Goal: Check status: Check status

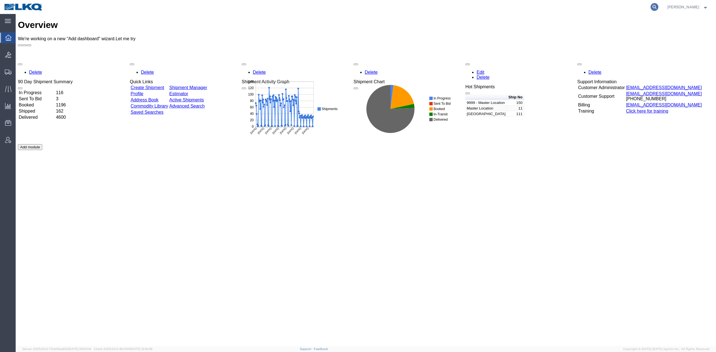
click at [658, 8] on icon at bounding box center [654, 7] width 8 height 8
paste input "56837896"
click at [658, 8] on icon at bounding box center [654, 7] width 8 height 8
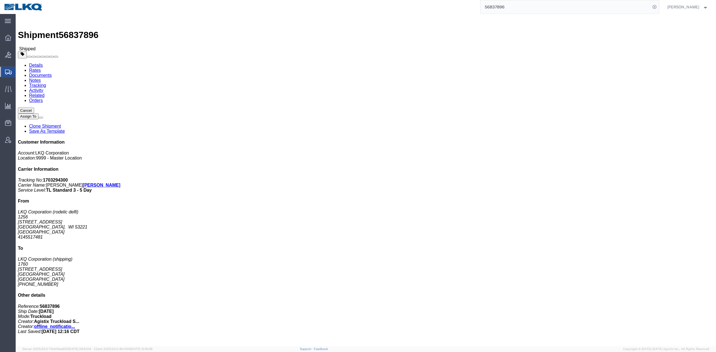
click at [512, 4] on input "56837896" at bounding box center [565, 6] width 170 height 13
click at [512, 3] on input "56837896" at bounding box center [565, 6] width 170 height 13
paste input "25248"
click at [658, 6] on icon at bounding box center [654, 7] width 8 height 8
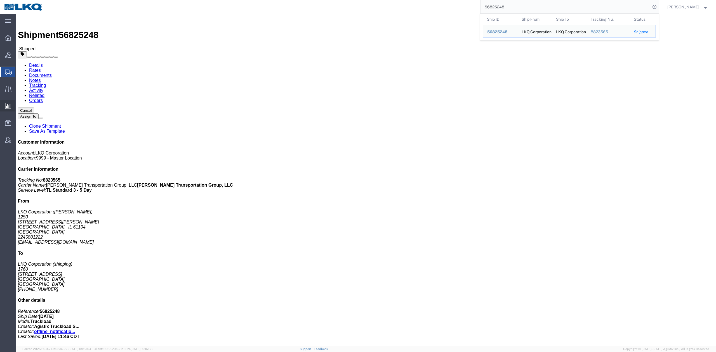
click at [0, 0] on span "Ad Hoc Reports" at bounding box center [0, 0] width 0 height 0
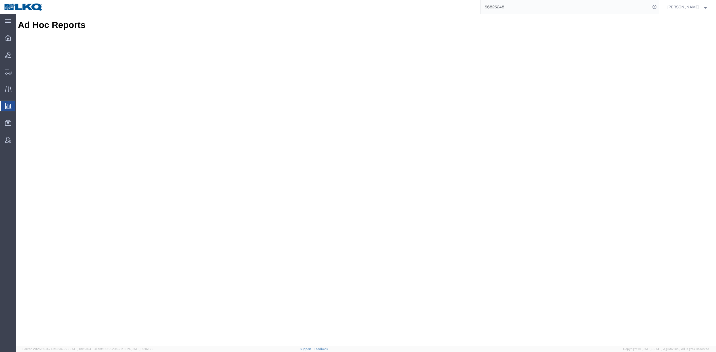
drag, startPoint x: 547, startPoint y: 7, endPoint x: 564, endPoint y: 11, distance: 17.4
click at [547, 7] on input "56825248" at bounding box center [565, 6] width 170 height 13
paste input "577672"
click at [658, 7] on icon at bounding box center [654, 7] width 8 height 8
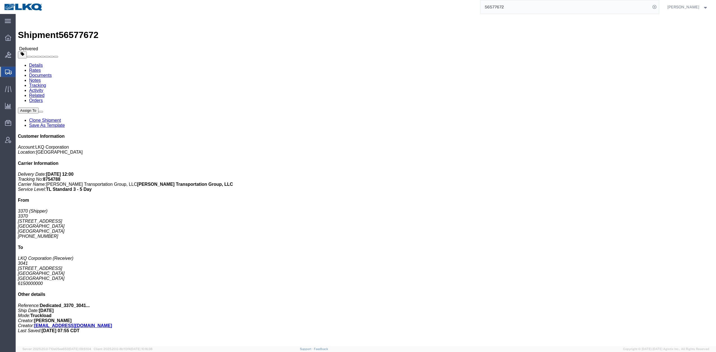
click at [507, 10] on input "56577672" at bounding box center [565, 6] width 170 height 13
paste input "875561"
click at [658, 7] on icon at bounding box center [654, 7] width 8 height 8
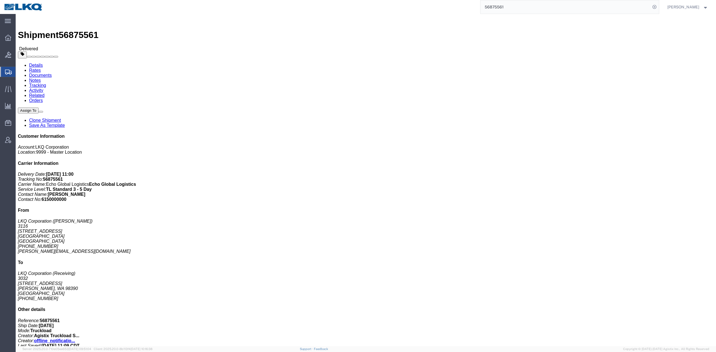
click at [501, 10] on input "56875561" at bounding box center [565, 6] width 170 height 13
paste input "476"
click at [658, 3] on icon at bounding box center [654, 7] width 8 height 8
click at [495, 7] on input "56875476" at bounding box center [565, 6] width 170 height 13
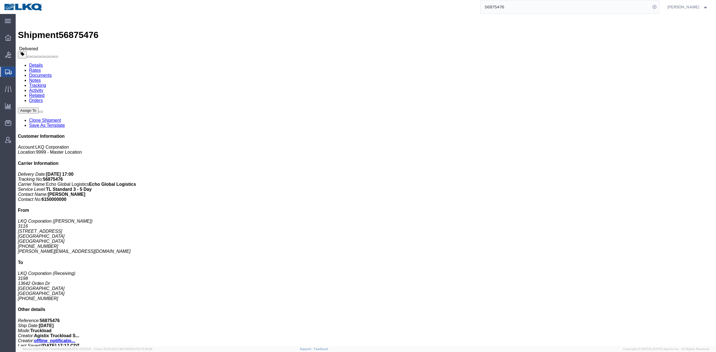
click at [495, 7] on input "56875476" at bounding box center [565, 6] width 170 height 13
paste input "934615"
click at [658, 6] on icon at bounding box center [654, 7] width 8 height 8
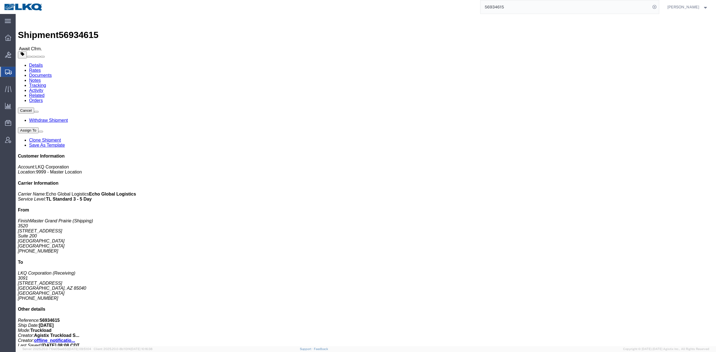
click at [525, 11] on input "56934615" at bounding box center [565, 6] width 170 height 13
paste input "05631"
drag, startPoint x: 665, startPoint y: 7, endPoint x: 64, endPoint y: 169, distance: 622.1
click at [658, 7] on icon at bounding box center [654, 7] width 8 height 8
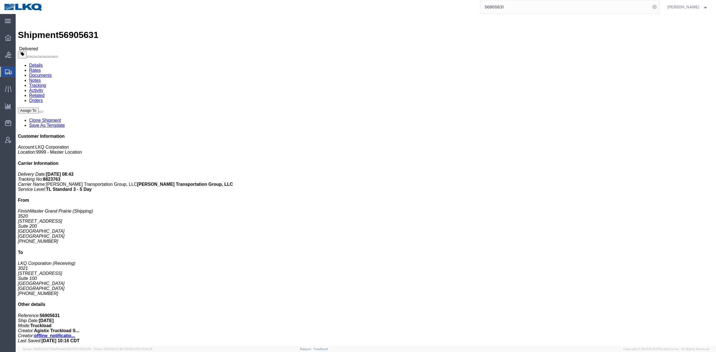
click at [514, 7] on input "56905631" at bounding box center [565, 6] width 170 height 13
click at [514, 8] on input "56905631" at bounding box center [565, 6] width 170 height 13
paste input "535389"
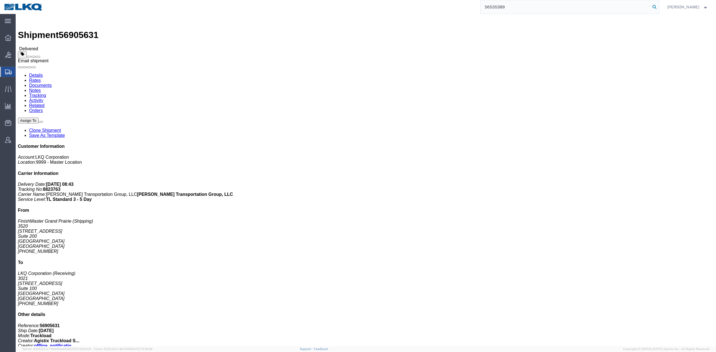
click at [658, 4] on icon at bounding box center [654, 7] width 8 height 8
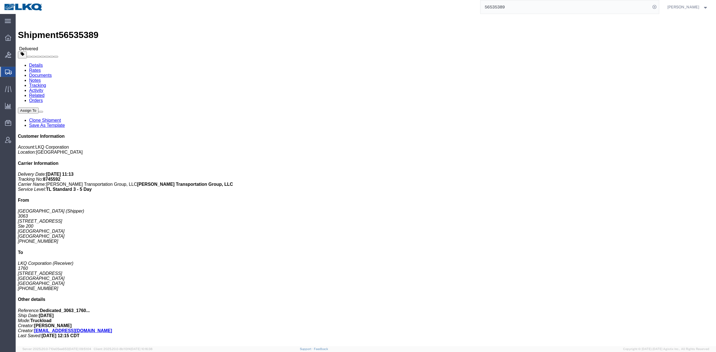
click at [510, 12] on input "56535389" at bounding box center [565, 6] width 170 height 13
paste input "4951"
click at [658, 7] on icon at bounding box center [654, 7] width 8 height 8
click at [504, 9] on input "56549519" at bounding box center [565, 6] width 170 height 13
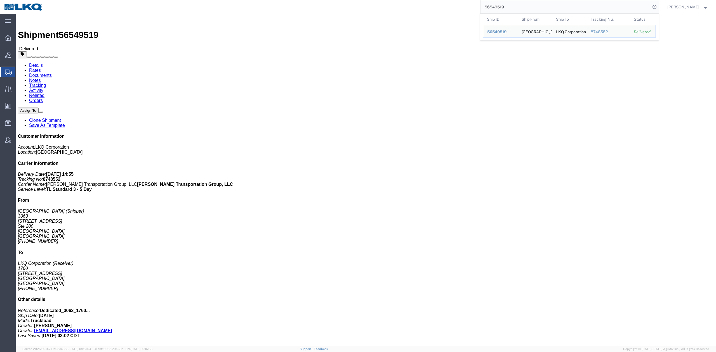
click at [504, 9] on input "56549519" at bounding box center [565, 6] width 170 height 13
paste input "63040"
drag, startPoint x: 667, startPoint y: 6, endPoint x: 656, endPoint y: 12, distance: 12.8
click at [659, 6] on form "56563040" at bounding box center [569, 7] width 179 height 14
click at [658, 6] on icon at bounding box center [654, 7] width 8 height 8
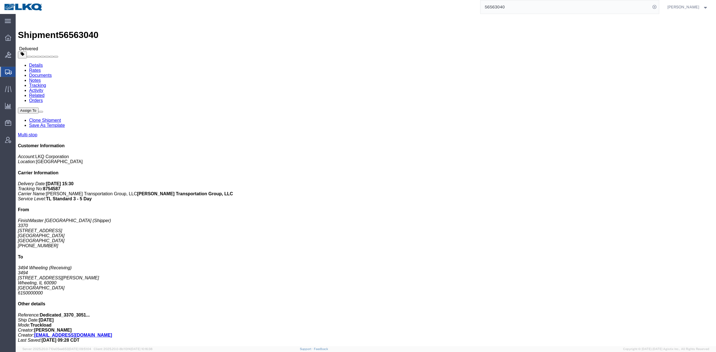
click at [503, 11] on input "56563040" at bounding box center [565, 6] width 170 height 13
paste input "2206"
click at [658, 8] on icon at bounding box center [654, 7] width 8 height 8
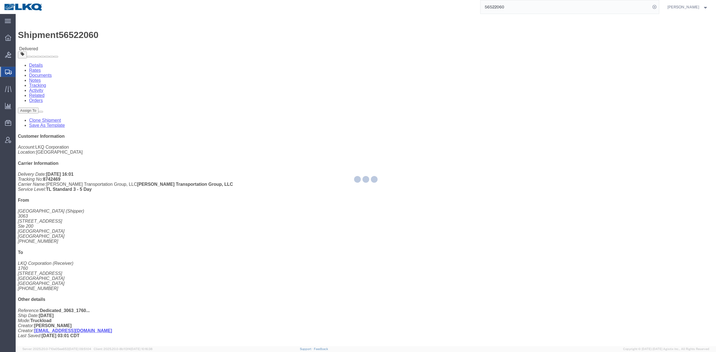
click at [510, 13] on input "56522060" at bounding box center [565, 6] width 170 height 13
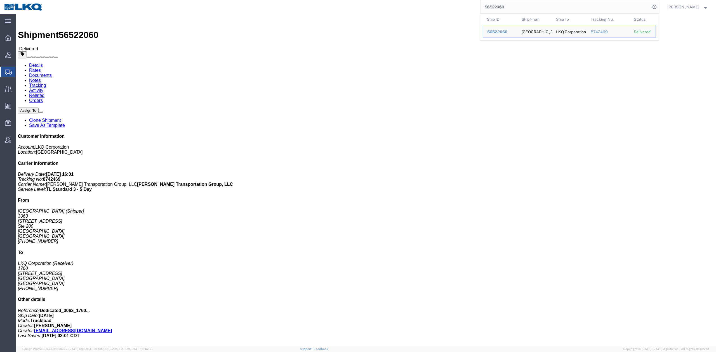
click at [510, 13] on input "56522060" at bounding box center [565, 6] width 170 height 13
paste input "907065"
click at [658, 7] on icon at bounding box center [654, 7] width 8 height 8
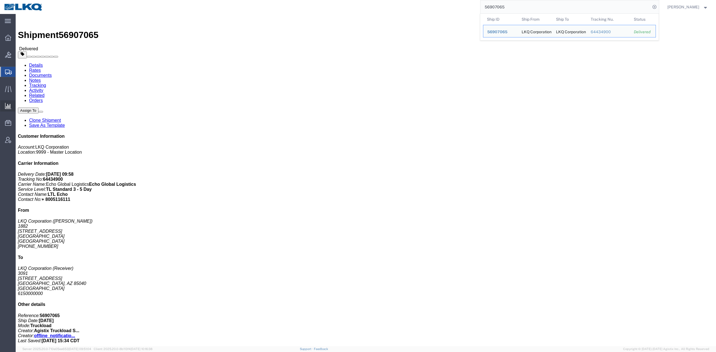
click at [0, 0] on span "Ad Hoc Reports" at bounding box center [0, 0] width 0 height 0
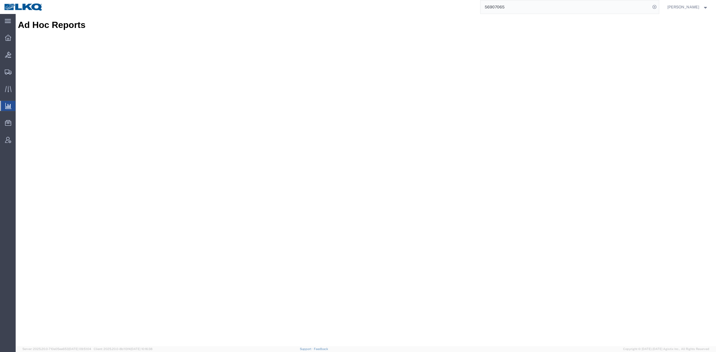
click at [580, 4] on input "56907065" at bounding box center [565, 6] width 170 height 13
paste input "875476"
click at [658, 7] on icon at bounding box center [654, 7] width 8 height 8
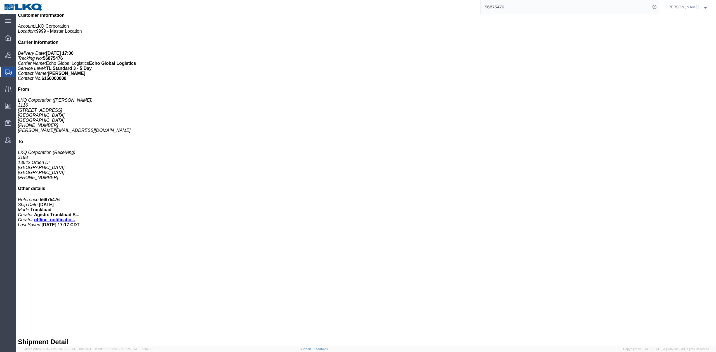
scroll to position [186, 0]
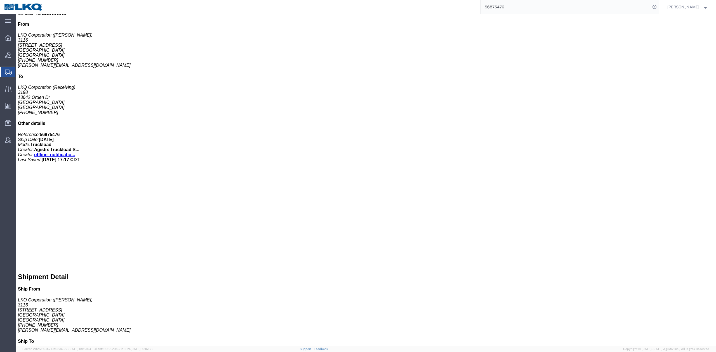
click at [505, 10] on input "56875476" at bounding box center [565, 6] width 170 height 13
paste input "911443"
click at [658, 6] on icon at bounding box center [654, 7] width 8 height 8
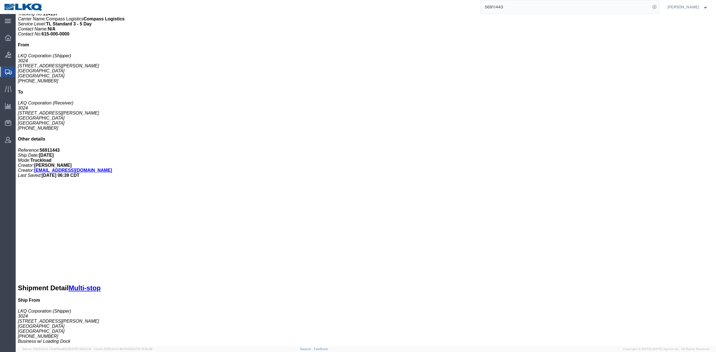
scroll to position [186, 0]
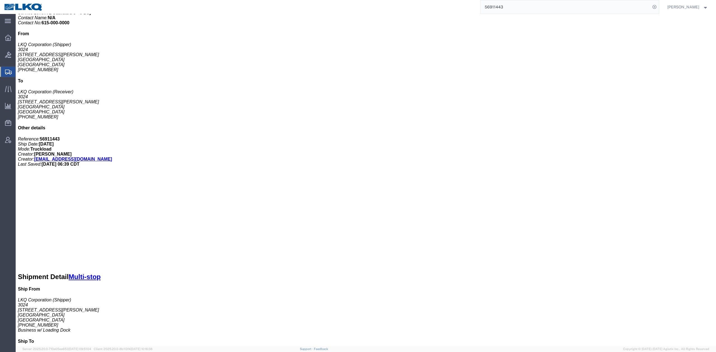
click at [529, 8] on input "56911443" at bounding box center [565, 6] width 170 height 13
paste input "39722"
click at [658, 6] on icon at bounding box center [654, 7] width 8 height 8
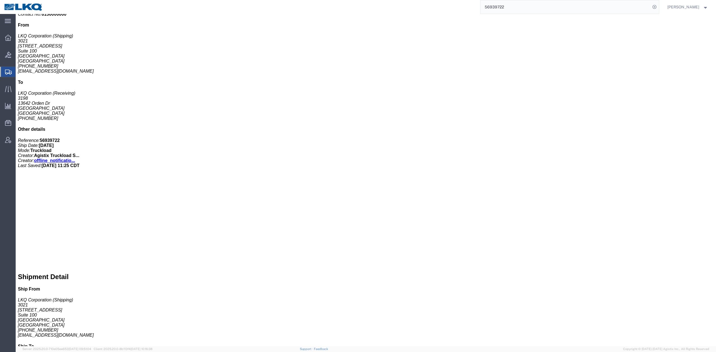
click at [506, 10] on input "56939722" at bounding box center [565, 6] width 170 height 13
paste input "12521"
click at [658, 10] on icon at bounding box center [654, 7] width 8 height 8
click at [534, 1] on input "56912521" at bounding box center [565, 6] width 170 height 13
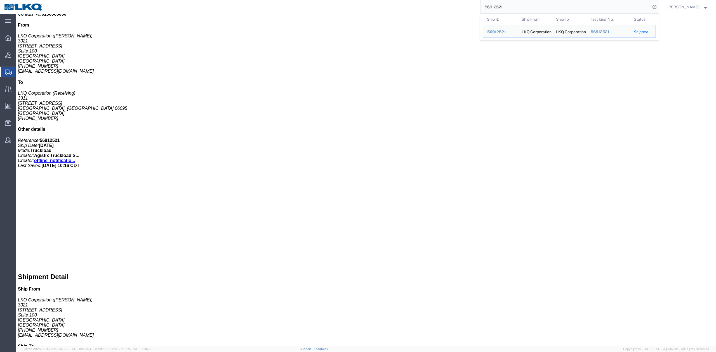
click at [534, 1] on input "56912521" at bounding box center [565, 6] width 170 height 13
paste input "07649"
click at [658, 7] on icon at bounding box center [654, 7] width 8 height 8
drag, startPoint x: 547, startPoint y: 8, endPoint x: 552, endPoint y: 8, distance: 4.5
click at [547, 8] on input "56907649" at bounding box center [565, 6] width 170 height 13
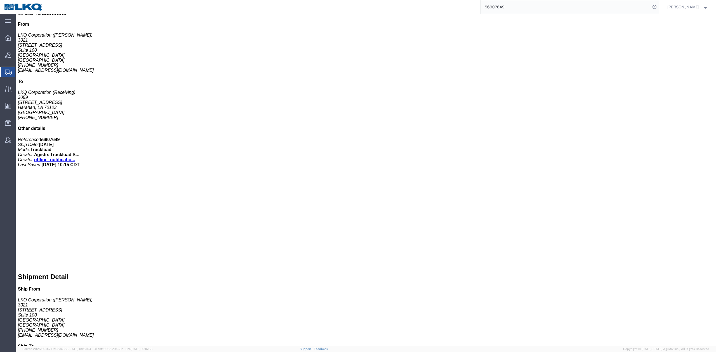
click at [547, 8] on input "56907649" at bounding box center [565, 6] width 170 height 13
paste input "12425"
click at [658, 8] on icon at bounding box center [654, 7] width 8 height 8
click at [551, 5] on input "56912425" at bounding box center [565, 6] width 170 height 13
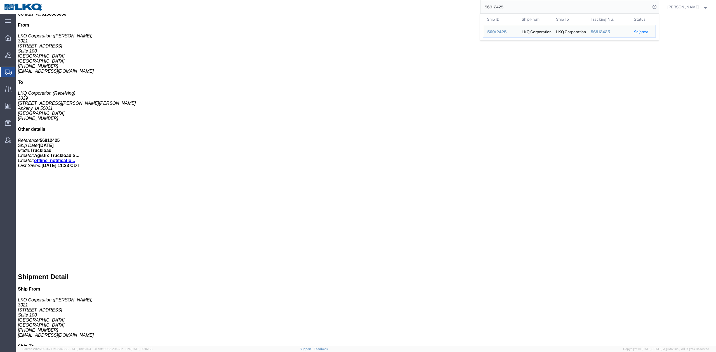
click at [551, 5] on input "56912425" at bounding box center [565, 6] width 170 height 13
paste input "88073"
drag, startPoint x: 664, startPoint y: 5, endPoint x: 653, endPoint y: 10, distance: 12.0
click at [658, 5] on icon at bounding box center [654, 7] width 8 height 8
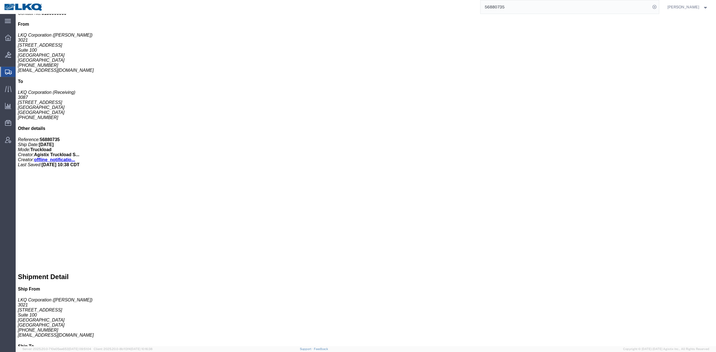
click at [563, 11] on input "56880735" at bounding box center [565, 6] width 170 height 13
paste input "75561"
click at [658, 4] on icon at bounding box center [654, 7] width 8 height 8
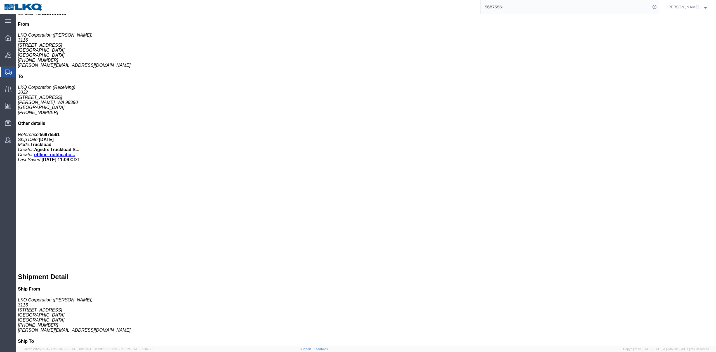
click at [514, 6] on input "56875561" at bounding box center [565, 6] width 170 height 13
click at [579, 12] on input "v" at bounding box center [565, 6] width 170 height 13
paste input "56935241"
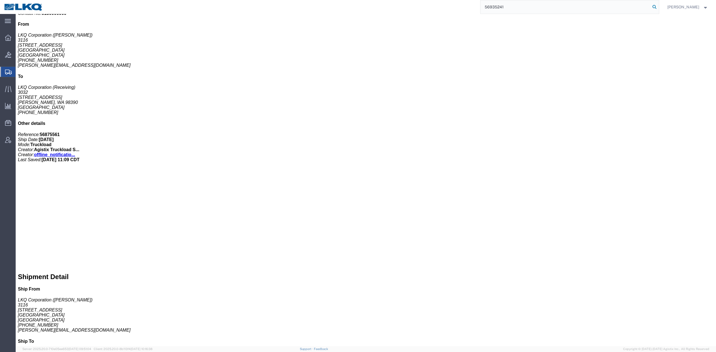
click at [658, 5] on icon at bounding box center [654, 7] width 8 height 8
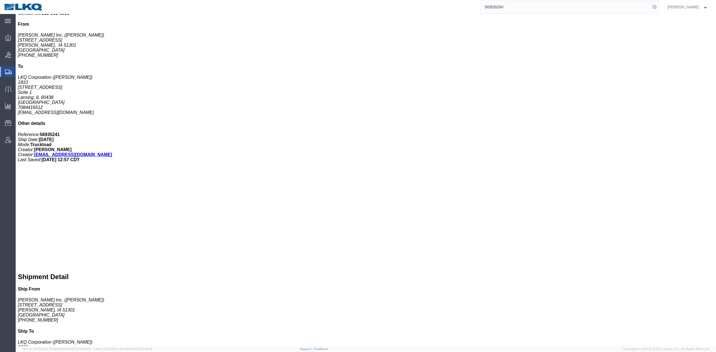
click at [507, 7] on input "56935241" at bounding box center [565, 6] width 170 height 13
paste input "896045"
click at [658, 5] on icon at bounding box center [654, 7] width 8 height 8
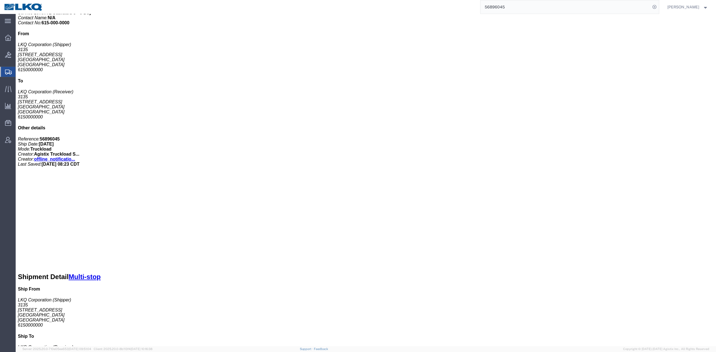
click at [533, 11] on input "56896045" at bounding box center [565, 6] width 170 height 13
click at [534, 11] on input "56896045" at bounding box center [565, 6] width 170 height 13
paste input "939721"
click at [658, 8] on icon at bounding box center [654, 7] width 8 height 8
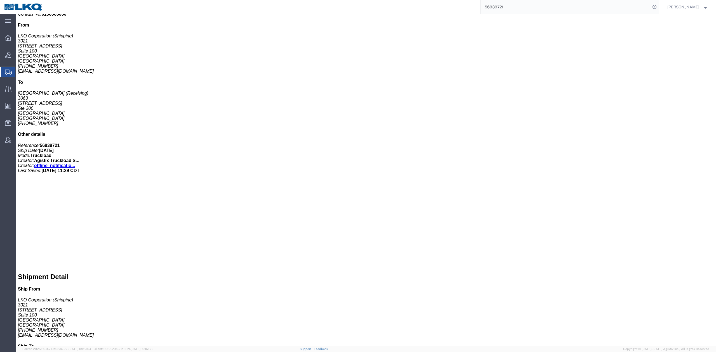
click at [536, 2] on input "56939721" at bounding box center [565, 6] width 170 height 13
paste input "767494"
click at [658, 8] on icon at bounding box center [654, 7] width 8 height 8
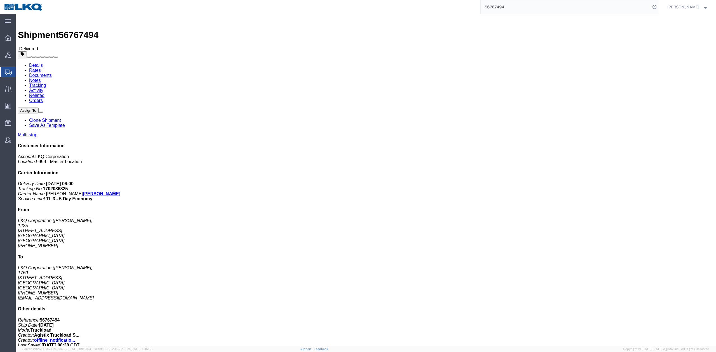
click at [509, 3] on input "56767494" at bounding box center [565, 6] width 170 height 13
paste input "905663"
click at [658, 6] on icon at bounding box center [654, 7] width 8 height 8
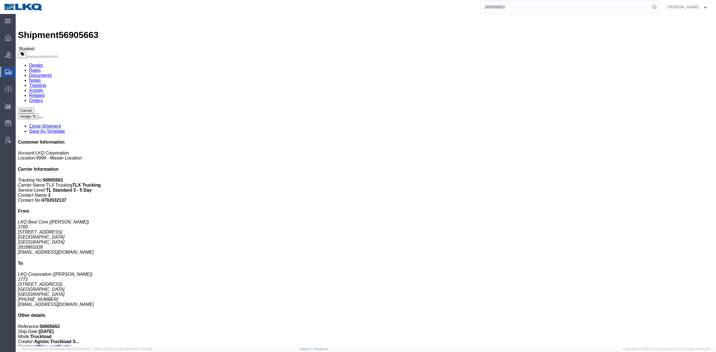
click link "Rates"
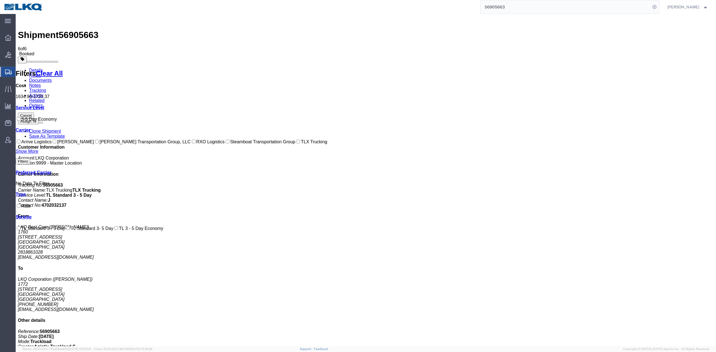
click at [502, 7] on input "56905663" at bounding box center [565, 6] width 170 height 13
click at [658, 5] on icon at bounding box center [654, 7] width 8 height 8
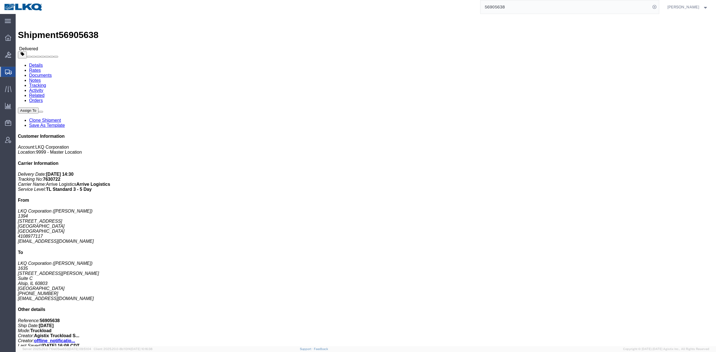
click link "Rates"
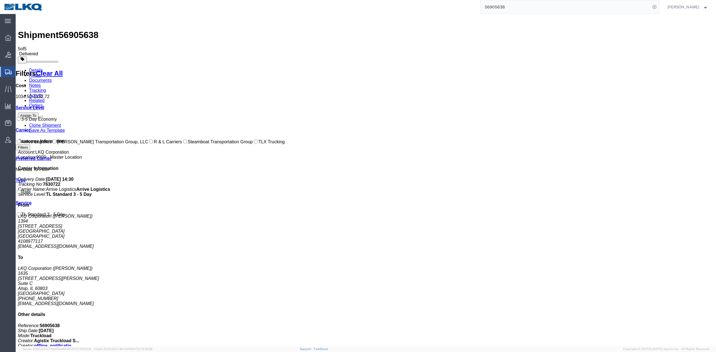
click at [527, 6] on input "56905638" at bounding box center [565, 6] width 170 height 13
click at [658, 6] on icon at bounding box center [654, 7] width 8 height 8
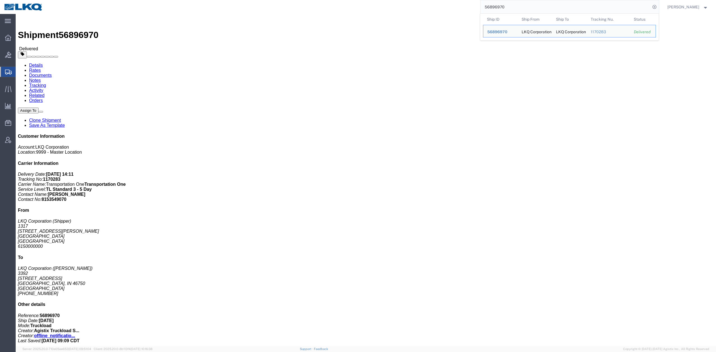
click link "Rates"
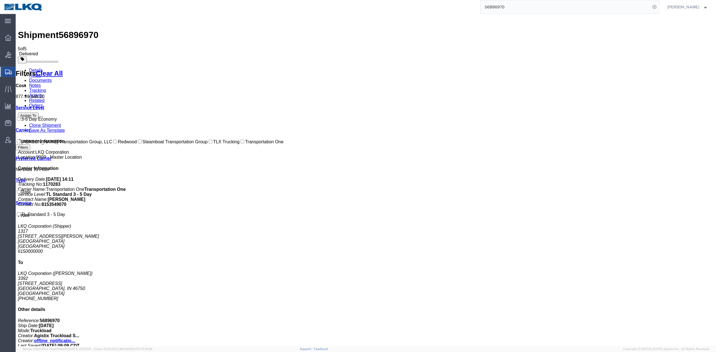
click at [508, 6] on input "56896970" at bounding box center [565, 6] width 170 height 13
click at [658, 9] on icon at bounding box center [654, 7] width 8 height 8
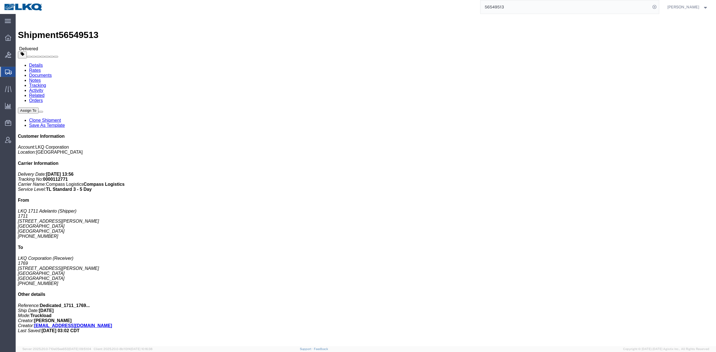
click at [519, 4] on input "56549513" at bounding box center [565, 6] width 170 height 13
paste input "90906"
click at [658, 5] on icon at bounding box center [654, 7] width 8 height 8
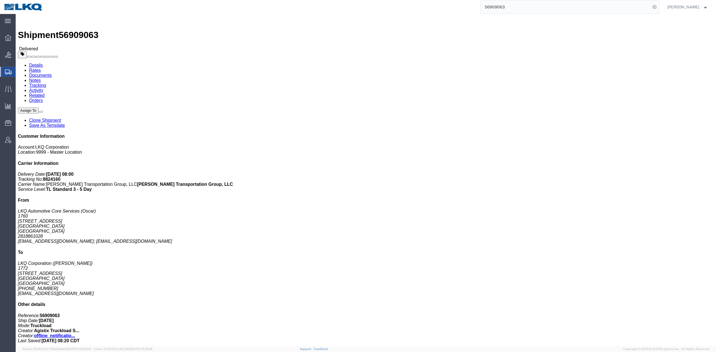
click link "Rates"
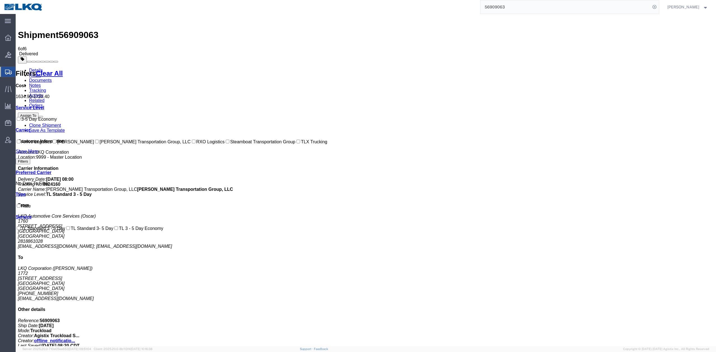
click at [515, 7] on input "56909063" at bounding box center [565, 6] width 170 height 13
paste input "54952"
click at [658, 10] on icon at bounding box center [654, 7] width 8 height 8
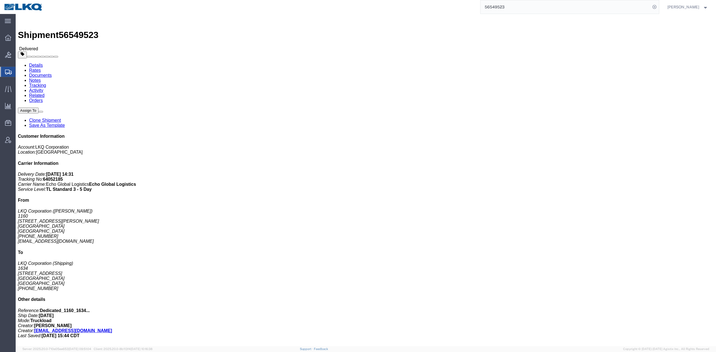
click at [520, 7] on input "56549523" at bounding box center [565, 6] width 170 height 13
paste input "1"
click at [658, 7] on icon at bounding box center [654, 7] width 8 height 8
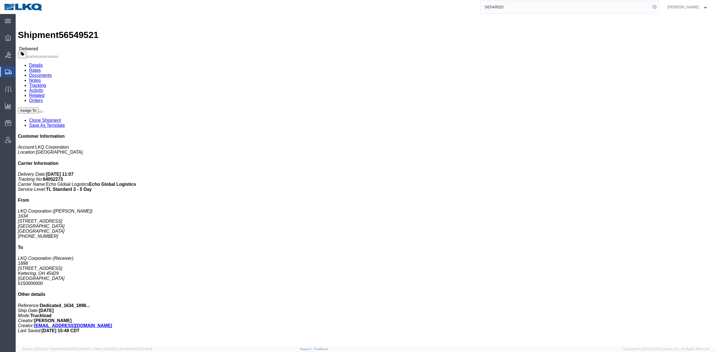
click at [521, 2] on input "56549521" at bounding box center [565, 6] width 170 height 13
paste input "745350"
click at [658, 9] on icon at bounding box center [654, 7] width 8 height 8
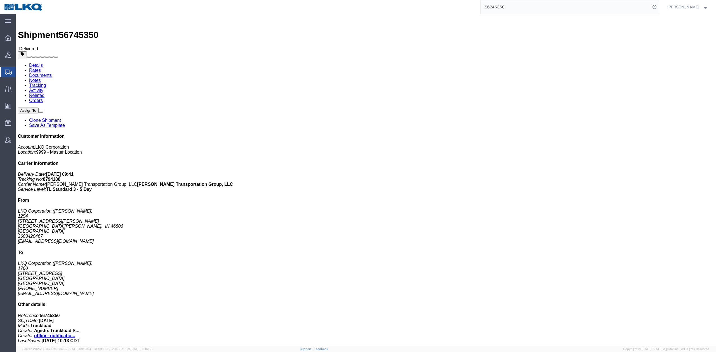
click link "Rates"
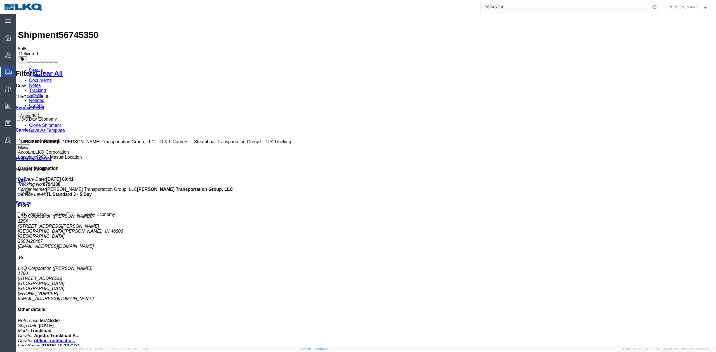
click at [502, 8] on input "56745350" at bounding box center [565, 6] width 170 height 13
drag, startPoint x: 666, startPoint y: 6, endPoint x: 660, endPoint y: 13, distance: 9.7
click at [658, 6] on icon at bounding box center [654, 7] width 8 height 8
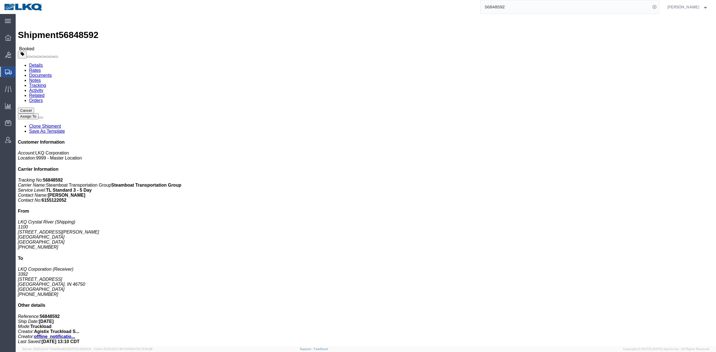
click link "Rates"
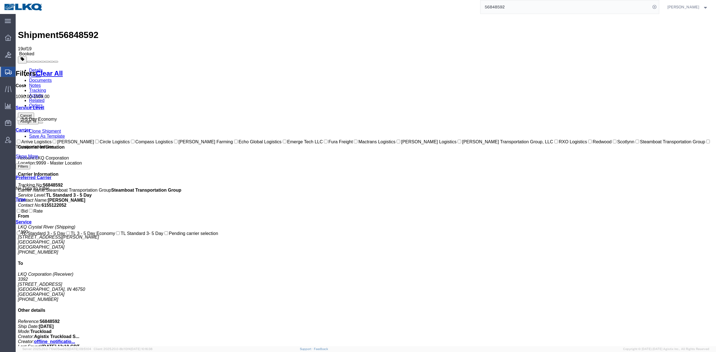
click at [41, 83] on link "Notes" at bounding box center [35, 85] width 12 height 5
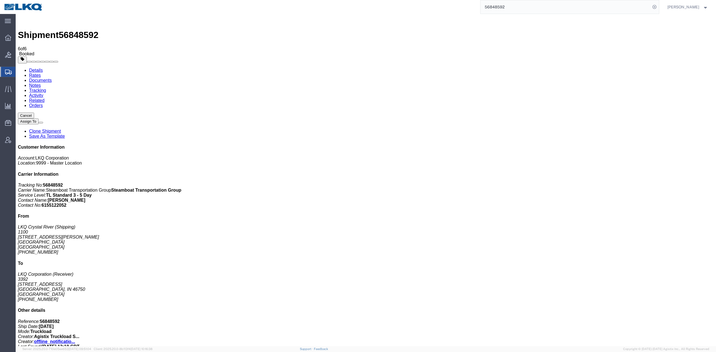
drag, startPoint x: 519, startPoint y: 5, endPoint x: 552, endPoint y: 7, distance: 32.8
click at [519, 5] on input "56848592" at bounding box center [565, 6] width 170 height 13
click at [659, 4] on form "56768406" at bounding box center [569, 7] width 179 height 14
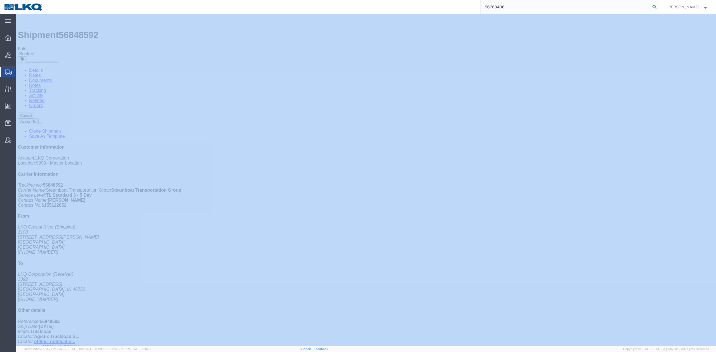
click at [658, 4] on icon at bounding box center [654, 7] width 8 height 8
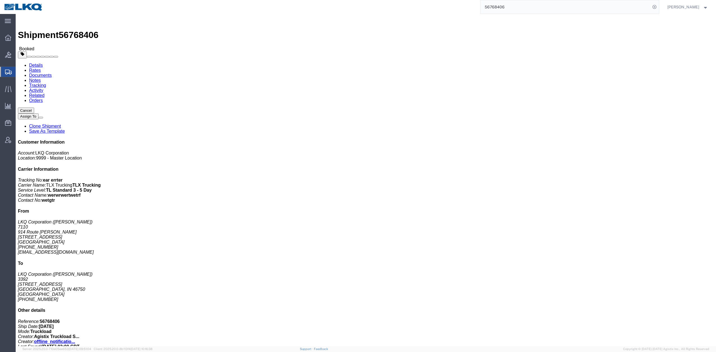
click link "Rates"
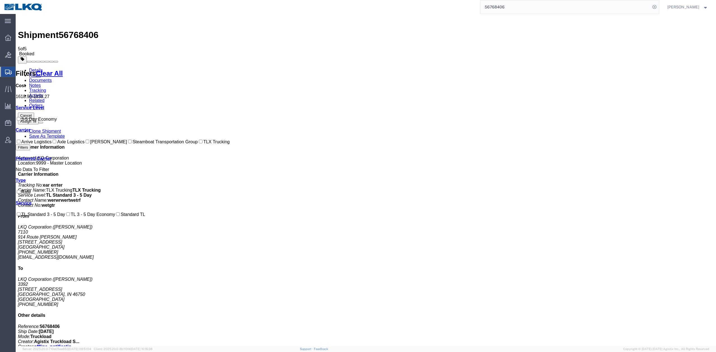
click at [516, 4] on input "56768406" at bounding box center [565, 6] width 170 height 13
click at [658, 6] on icon at bounding box center [654, 7] width 8 height 8
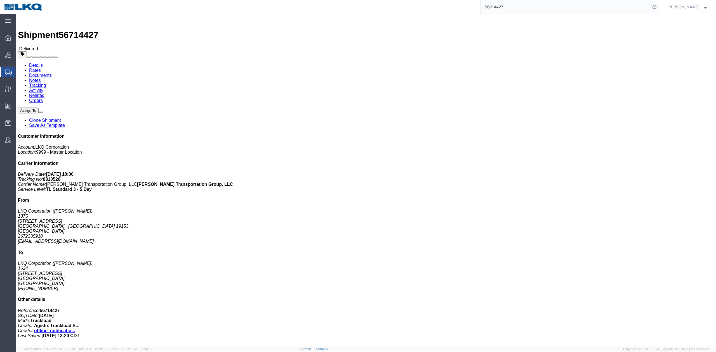
click link "Rates"
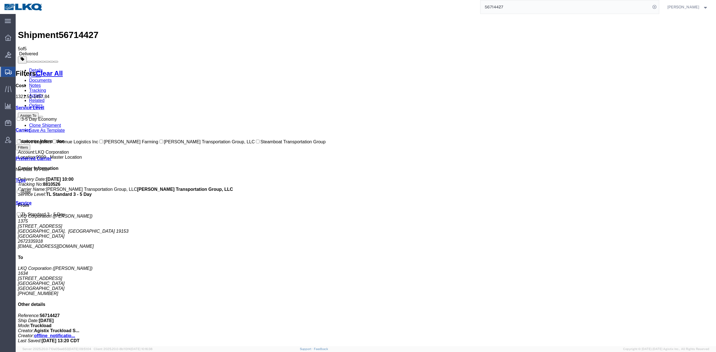
click at [502, 11] on input "56714427" at bounding box center [565, 6] width 170 height 13
click at [502, 10] on input "56714427" at bounding box center [565, 6] width 170 height 13
paste input "851185"
click at [658, 7] on icon at bounding box center [654, 7] width 8 height 8
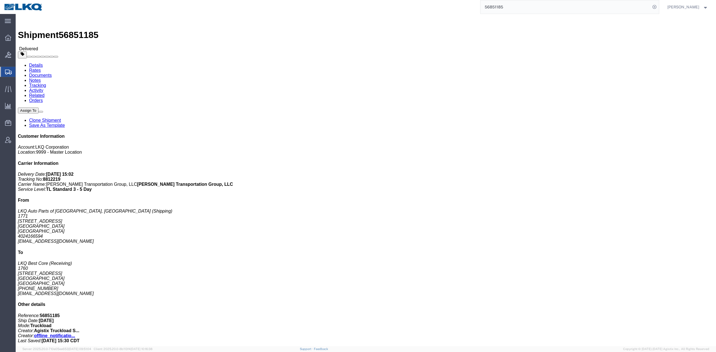
drag, startPoint x: 39, startPoint y: 20, endPoint x: 2, endPoint y: 31, distance: 39.0
click link "Rates"
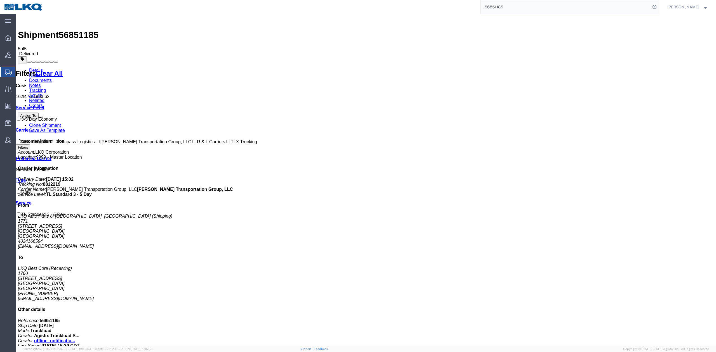
click at [521, 3] on input "56851185" at bounding box center [565, 6] width 170 height 13
click at [659, 6] on form "56704180" at bounding box center [569, 7] width 179 height 14
click at [658, 9] on icon at bounding box center [654, 7] width 8 height 8
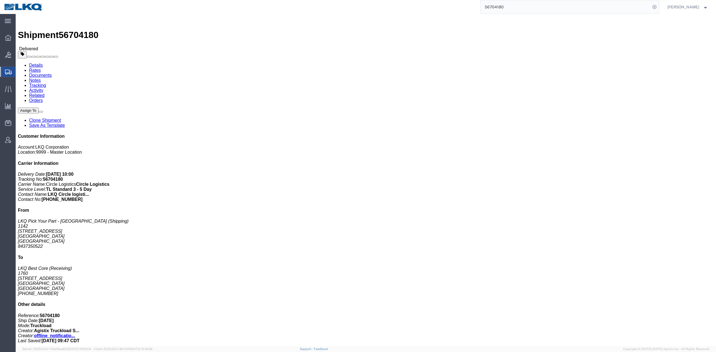
click link "Rates"
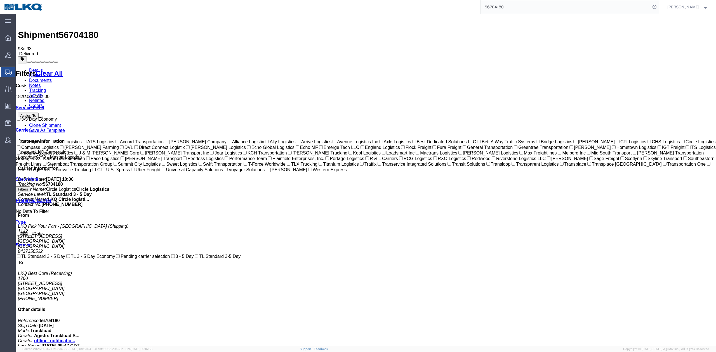
click at [41, 83] on link "Notes" at bounding box center [35, 85] width 12 height 5
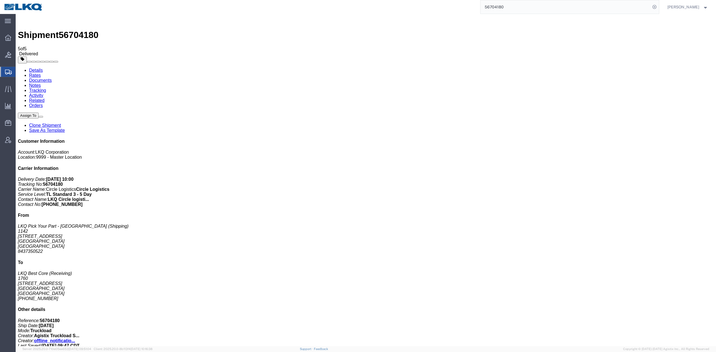
click at [526, 3] on input "56704180" at bounding box center [565, 6] width 170 height 13
drag, startPoint x: 662, startPoint y: 11, endPoint x: 91, endPoint y: 171, distance: 593.5
click at [658, 11] on icon at bounding box center [654, 7] width 8 height 8
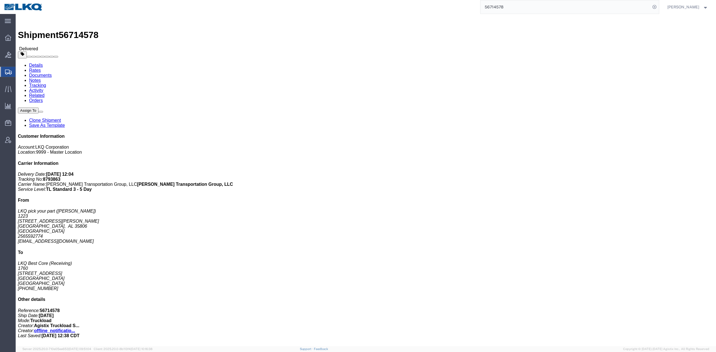
click link "Rates"
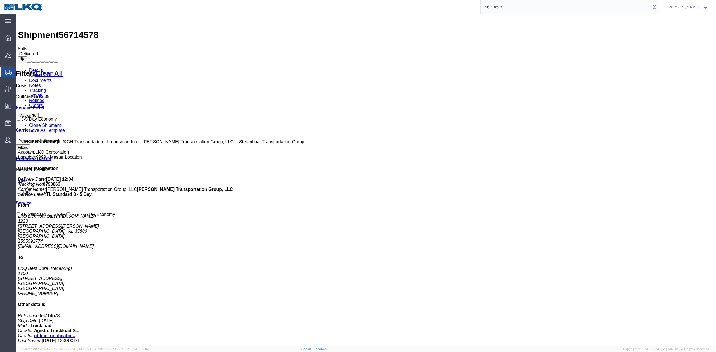
drag, startPoint x: 501, startPoint y: 10, endPoint x: 594, endPoint y: 8, distance: 92.9
click at [501, 10] on input "56714578" at bounding box center [565, 6] width 170 height 13
paste input "878240"
click at [658, 6] on icon at bounding box center [654, 7] width 8 height 8
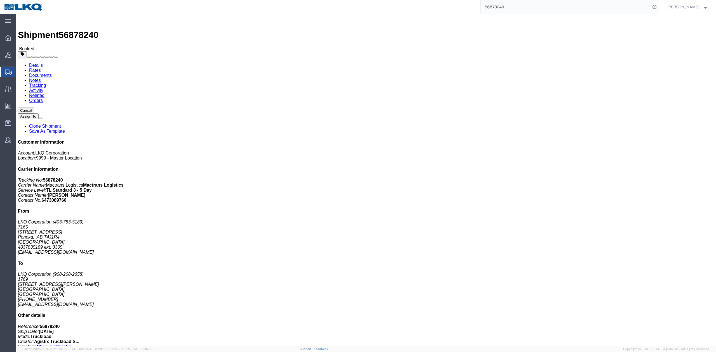
click link "Rates"
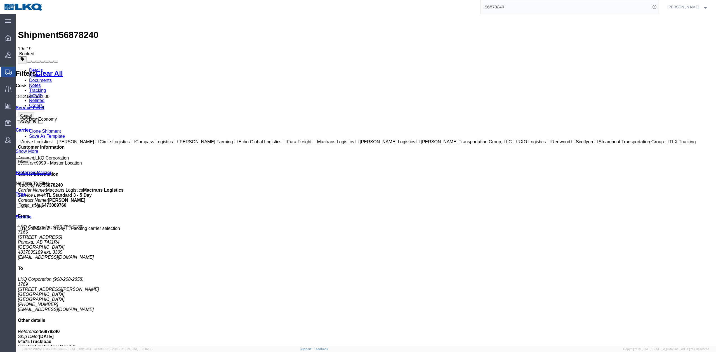
click at [41, 83] on link "Notes" at bounding box center [35, 85] width 12 height 5
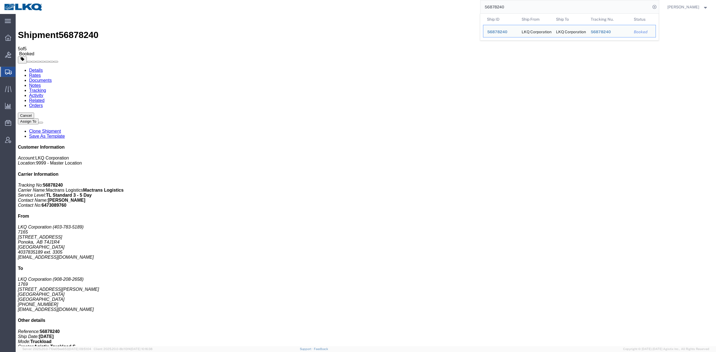
click at [517, 7] on input "56878240" at bounding box center [565, 6] width 170 height 13
click at [658, 6] on icon at bounding box center [654, 7] width 8 height 8
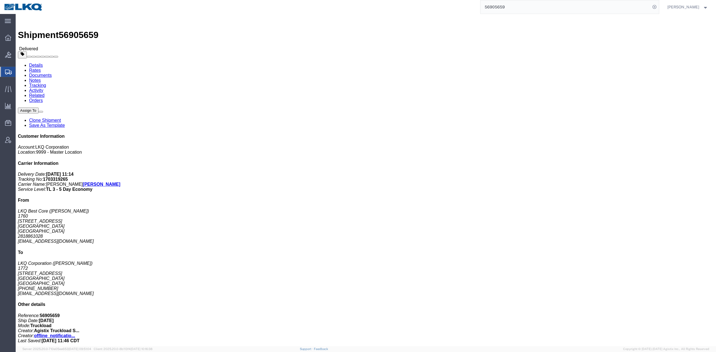
click link "Rates"
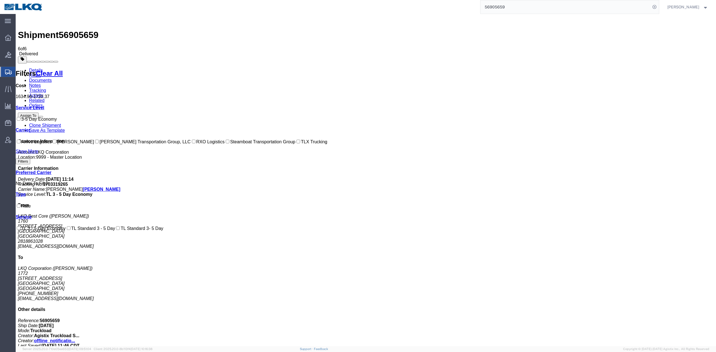
click at [501, 6] on input "56905659" at bounding box center [565, 6] width 170 height 13
click at [658, 7] on icon at bounding box center [654, 7] width 8 height 8
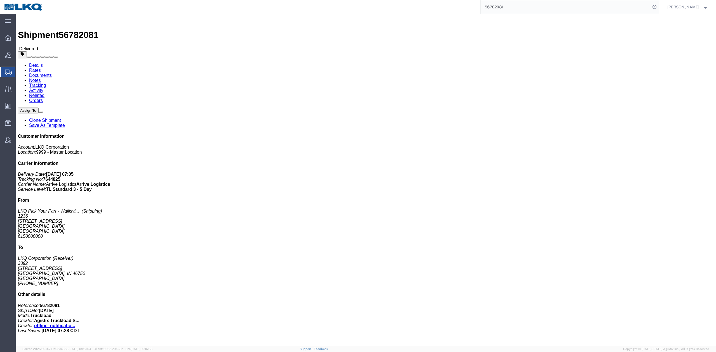
click link "Rates"
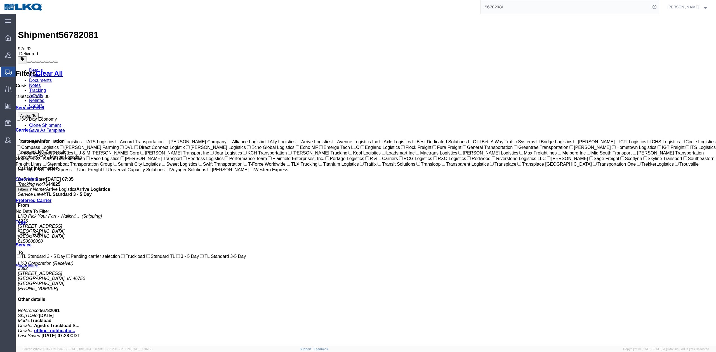
click at [41, 83] on link "Notes" at bounding box center [35, 85] width 12 height 5
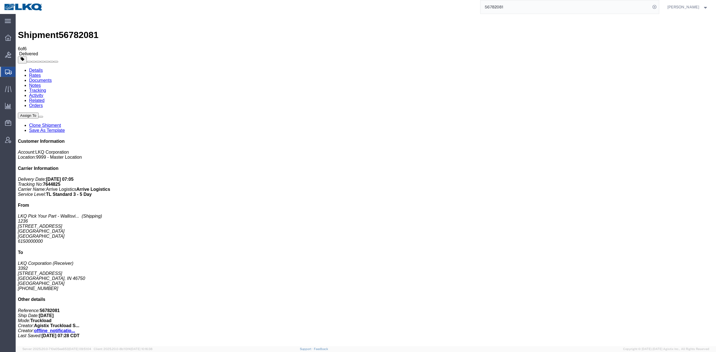
click at [510, 7] on input "56782081" at bounding box center [565, 6] width 170 height 13
click at [658, 7] on icon at bounding box center [654, 7] width 8 height 8
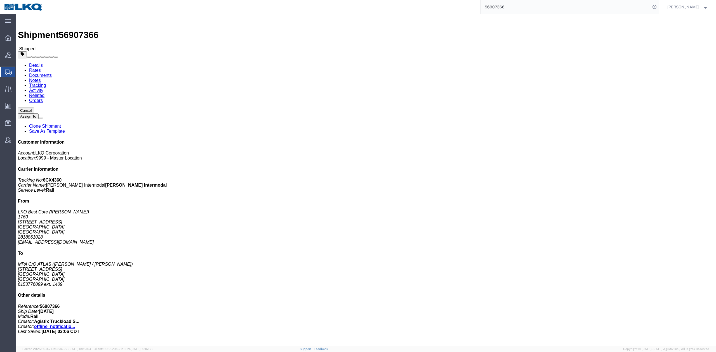
click link "Rates"
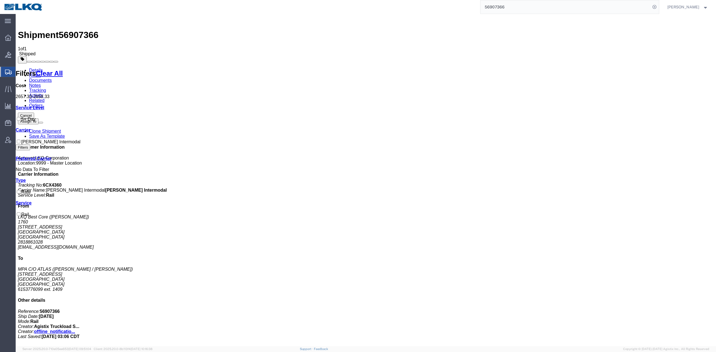
click at [511, 6] on input "56907366" at bounding box center [565, 6] width 170 height 13
click at [658, 9] on icon at bounding box center [654, 7] width 8 height 8
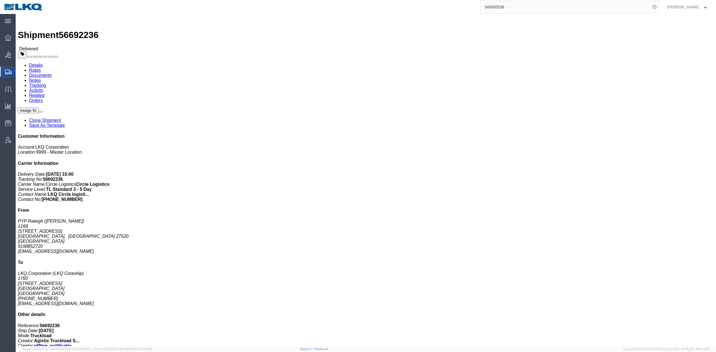
click link "Rates"
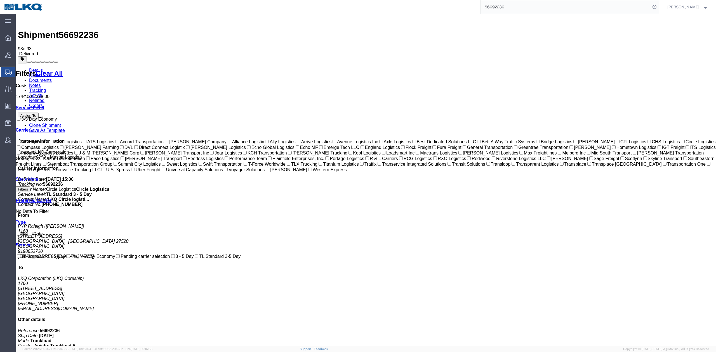
click at [41, 83] on link "Notes" at bounding box center [35, 85] width 12 height 5
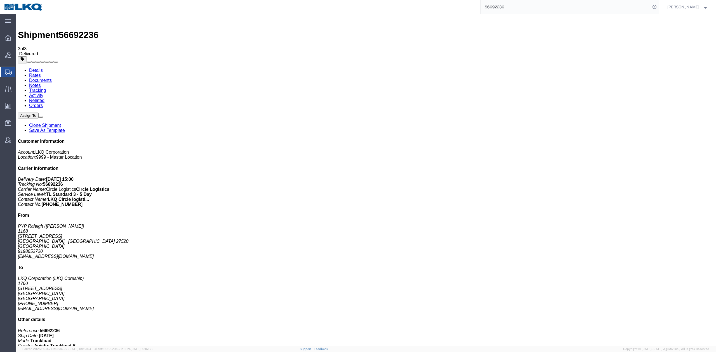
drag, startPoint x: 145, startPoint y: 36, endPoint x: 215, endPoint y: 62, distance: 75.2
click at [43, 93] on link "Activity" at bounding box center [36, 95] width 14 height 5
click at [499, 12] on input "56692236" at bounding box center [565, 6] width 170 height 13
click at [499, 11] on input "56692236" at bounding box center [565, 6] width 170 height 13
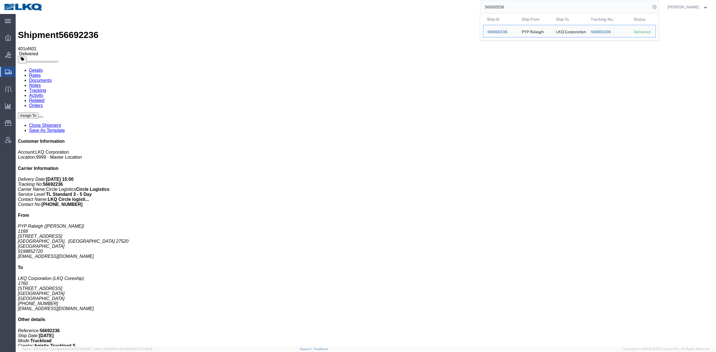
drag, startPoint x: 499, startPoint y: 11, endPoint x: 499, endPoint y: 7, distance: 3.4
click at [499, 7] on input "56692236" at bounding box center [565, 6] width 170 height 13
paste input "900300"
click at [658, 5] on icon at bounding box center [654, 7] width 8 height 8
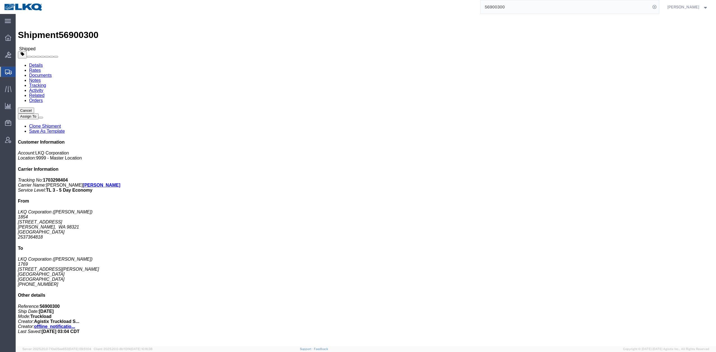
click link "Rates"
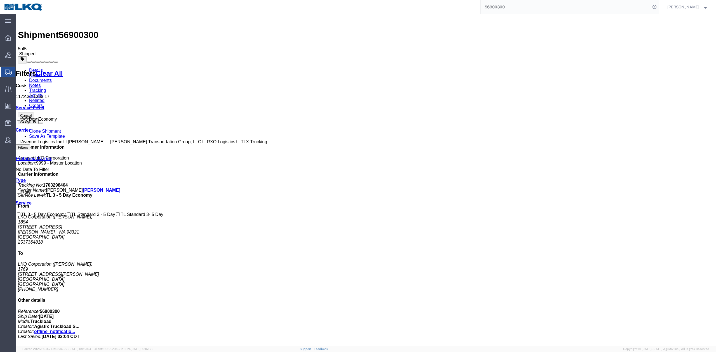
click at [512, 2] on input "56900300" at bounding box center [565, 6] width 170 height 13
click at [658, 7] on icon at bounding box center [654, 7] width 8 height 8
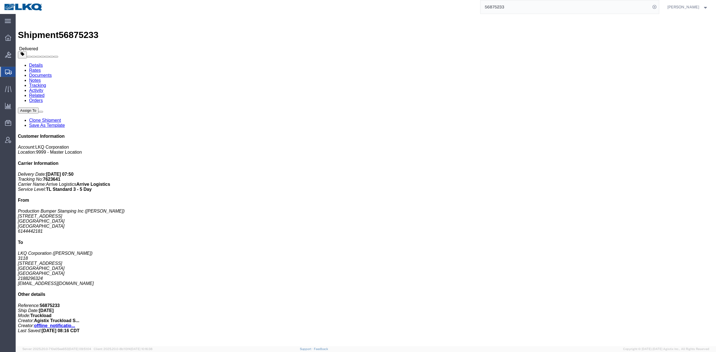
click link "Rates"
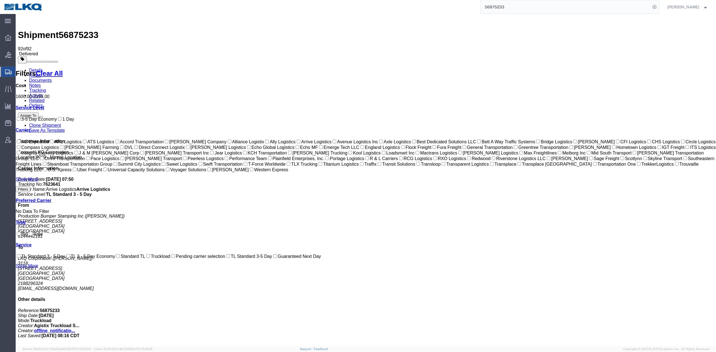
click at [41, 83] on link "Notes" at bounding box center [35, 85] width 12 height 5
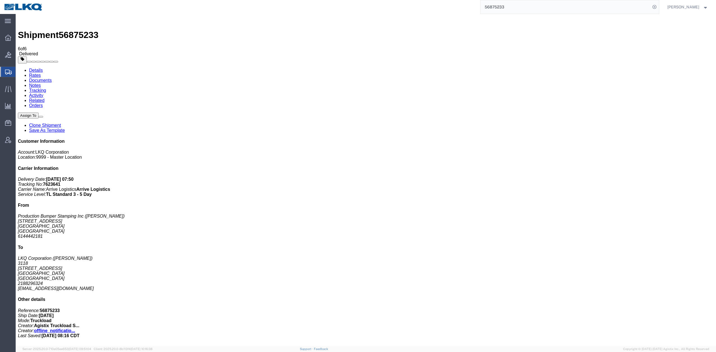
click at [504, 8] on input "56875233" at bounding box center [565, 6] width 170 height 13
type input "56939630"
click at [43, 93] on link "Activity" at bounding box center [36, 95] width 14 height 5
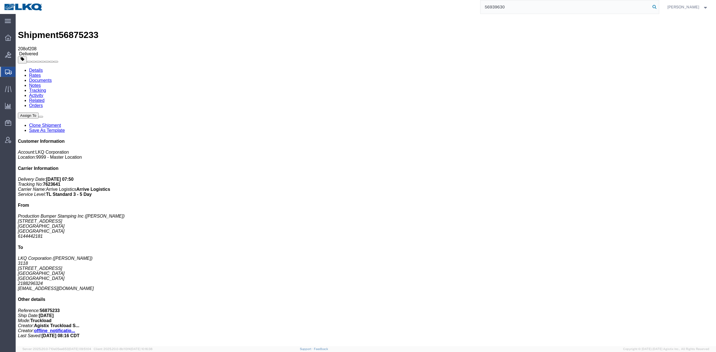
click at [658, 7] on icon at bounding box center [654, 7] width 8 height 8
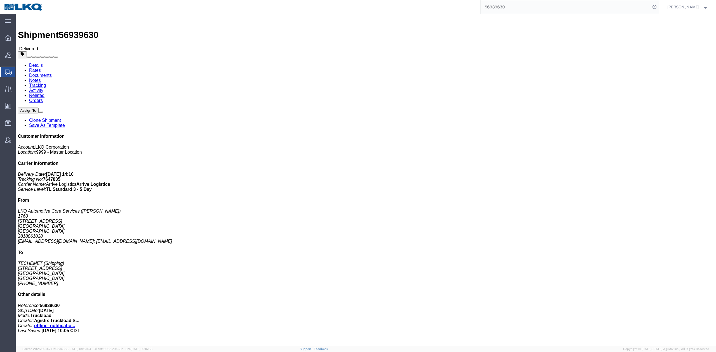
click link "Rates"
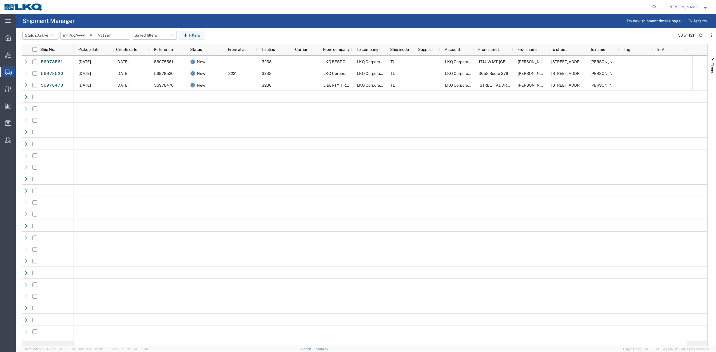
click at [97, 49] on span "Pickup date" at bounding box center [88, 49] width 21 height 4
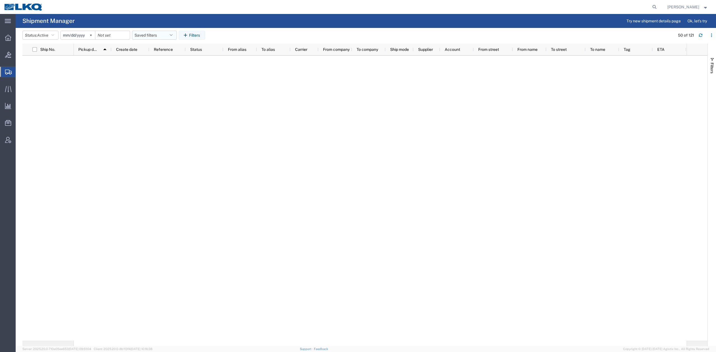
click at [152, 35] on button "Saved filters" at bounding box center [154, 35] width 45 height 9
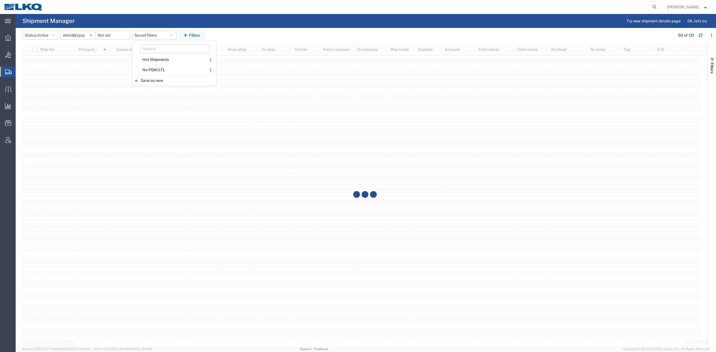
click at [158, 66] on span "No PGW/LTL" at bounding box center [169, 70] width 73 height 10
type input "2025-01-01"
type input "2025-12-31"
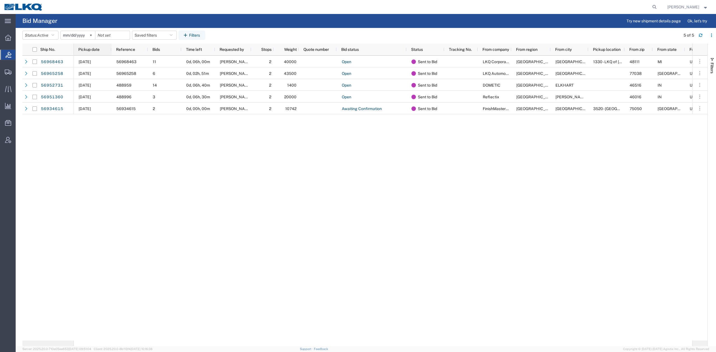
click at [93, 53] on div "Pickup date" at bounding box center [93, 49] width 31 height 9
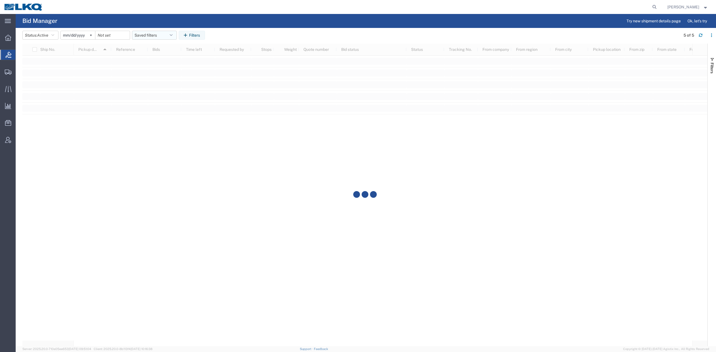
click at [149, 36] on button "Saved filters" at bounding box center [154, 35] width 45 height 9
click at [156, 62] on span "No PGW/LTL" at bounding box center [169, 60] width 73 height 10
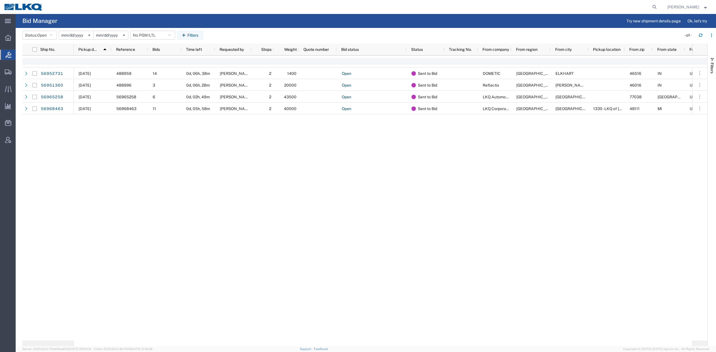
type input "[DATE]"
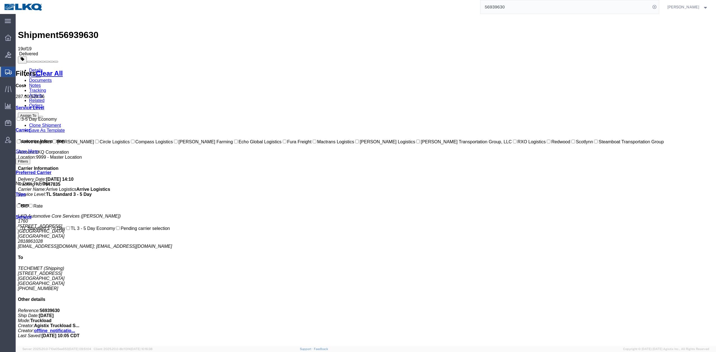
click at [43, 93] on link "Activity" at bounding box center [36, 95] width 14 height 5
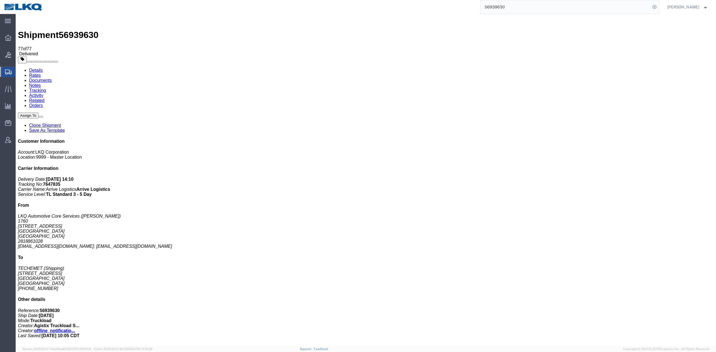
click at [41, 83] on link "Notes" at bounding box center [35, 85] width 12 height 5
click at [38, 68] on link "Details" at bounding box center [36, 70] width 14 height 5
drag, startPoint x: 43, startPoint y: 135, endPoint x: 53, endPoint y: 146, distance: 15.0
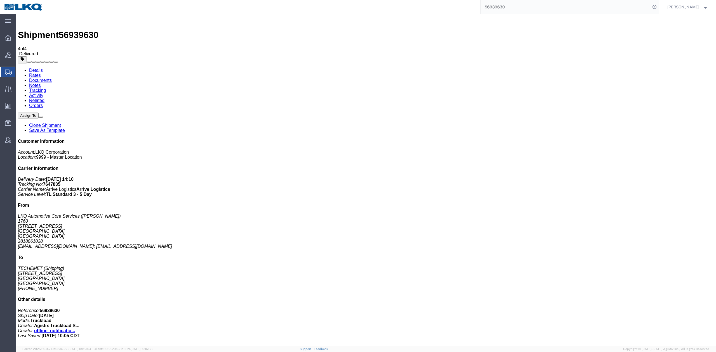
click button "button"
click at [505, 1] on input "56939630" at bounding box center [565, 6] width 170 height 13
click at [658, 6] on icon at bounding box center [654, 7] width 8 height 8
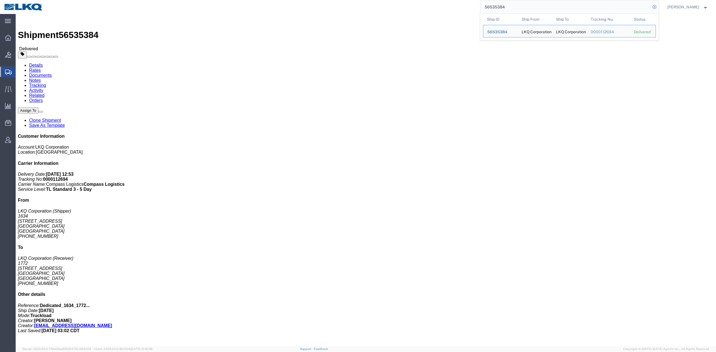
click at [513, 4] on input "56535384" at bounding box center [565, 6] width 170 height 13
click at [510, 4] on input "56535384" at bounding box center [565, 6] width 170 height 13
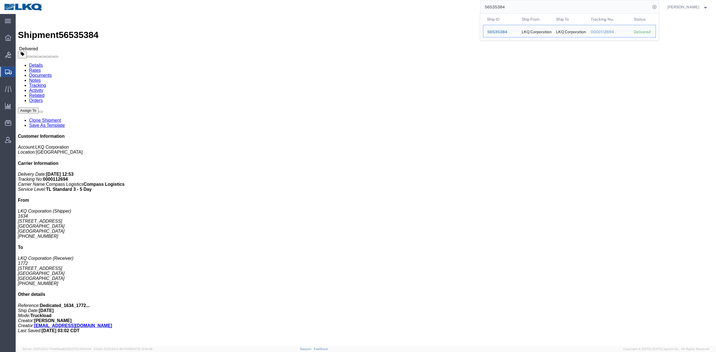
paste input "910987"
click at [658, 8] on icon at bounding box center [654, 7] width 8 height 8
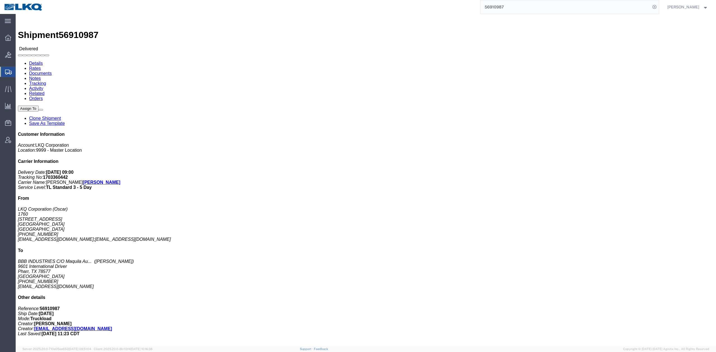
click at [507, 8] on input "56910987" at bounding box center [565, 6] width 170 height 13
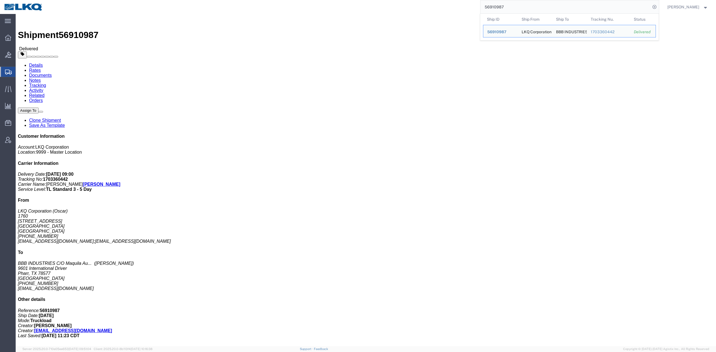
paste input "36390"
click link "Rates"
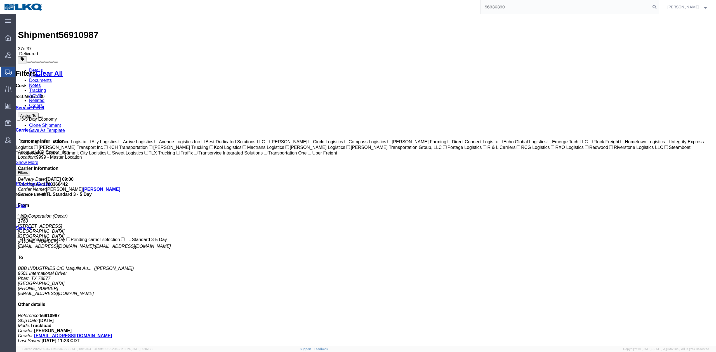
click at [41, 83] on link "Notes" at bounding box center [35, 85] width 12 height 5
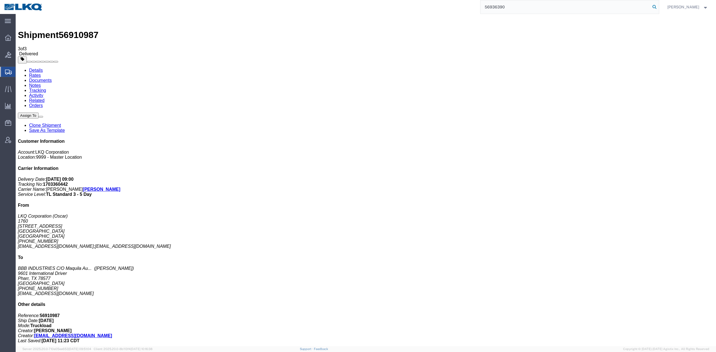
click at [658, 7] on icon at bounding box center [654, 7] width 8 height 8
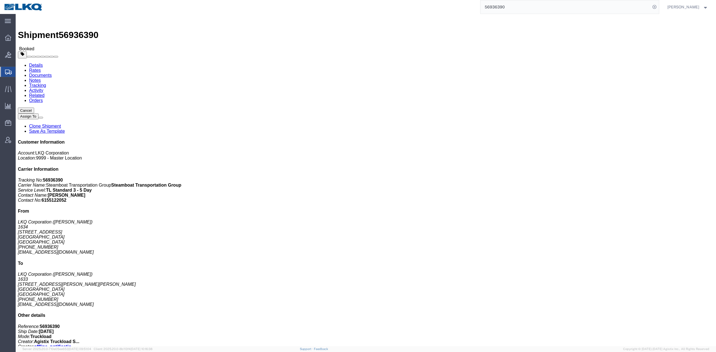
click at [508, 9] on input "56936390" at bounding box center [565, 6] width 170 height 13
paste input "83386"
type input "56833860"
click link "Rates"
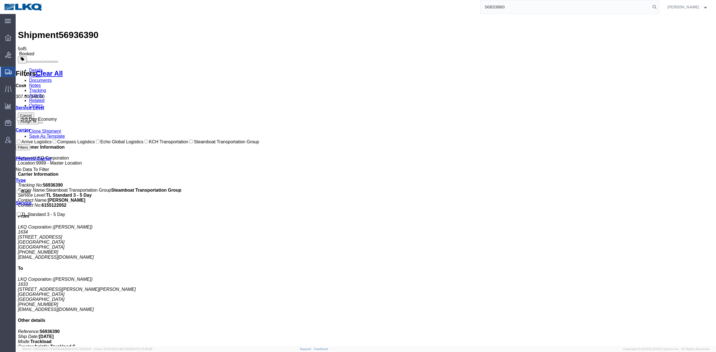
click at [43, 93] on link "Activity" at bounding box center [36, 95] width 14 height 5
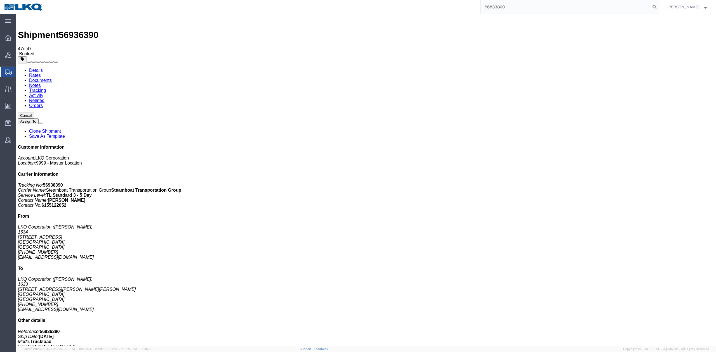
click at [658, 10] on icon at bounding box center [654, 7] width 8 height 8
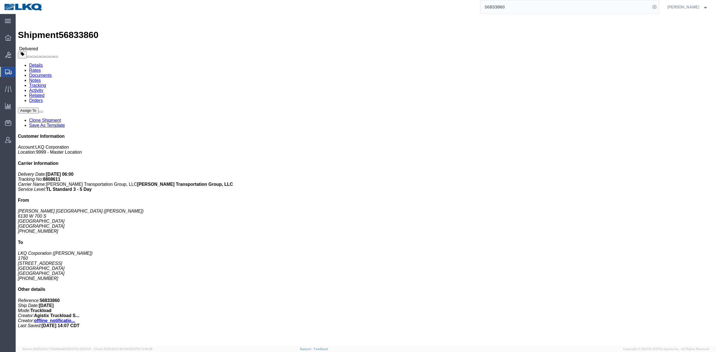
click link "Rates"
